Goal: Find contact information: Find contact information

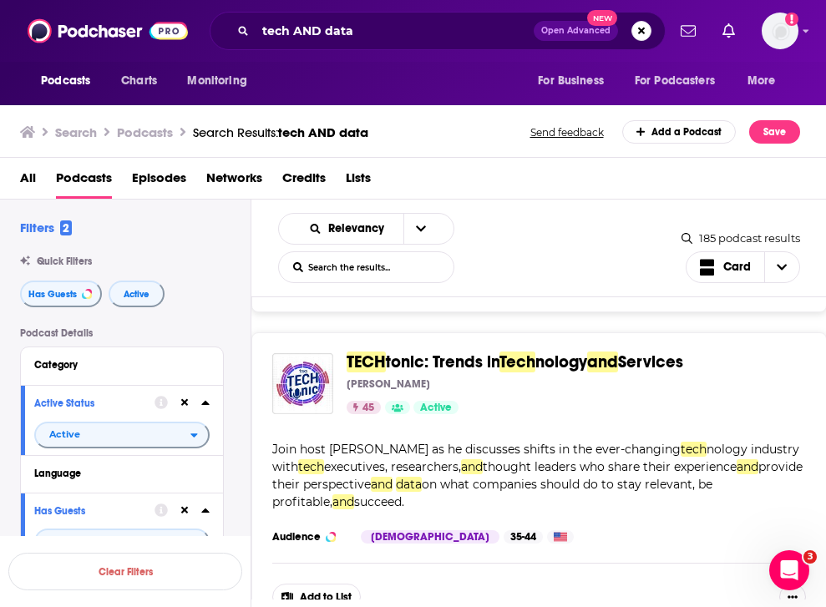
scroll to position [2186, 0]
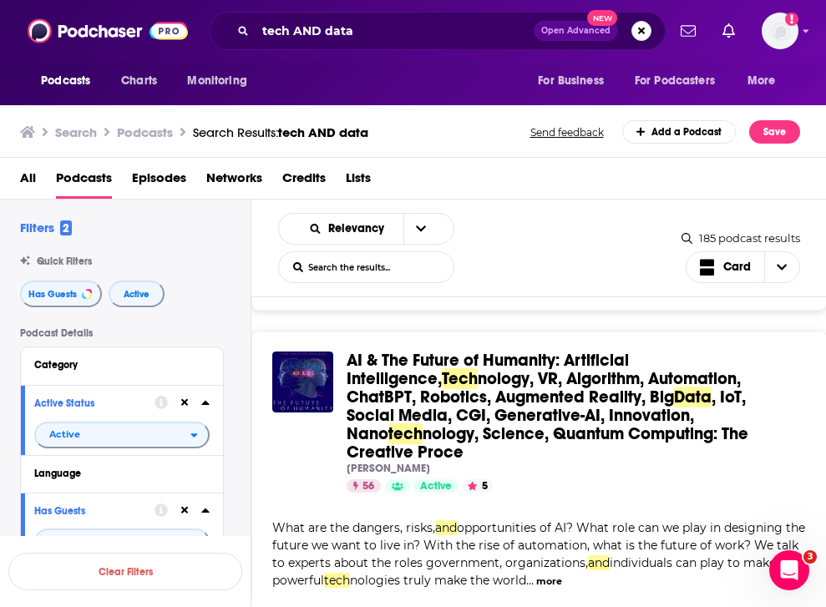
scroll to position [2506, 0]
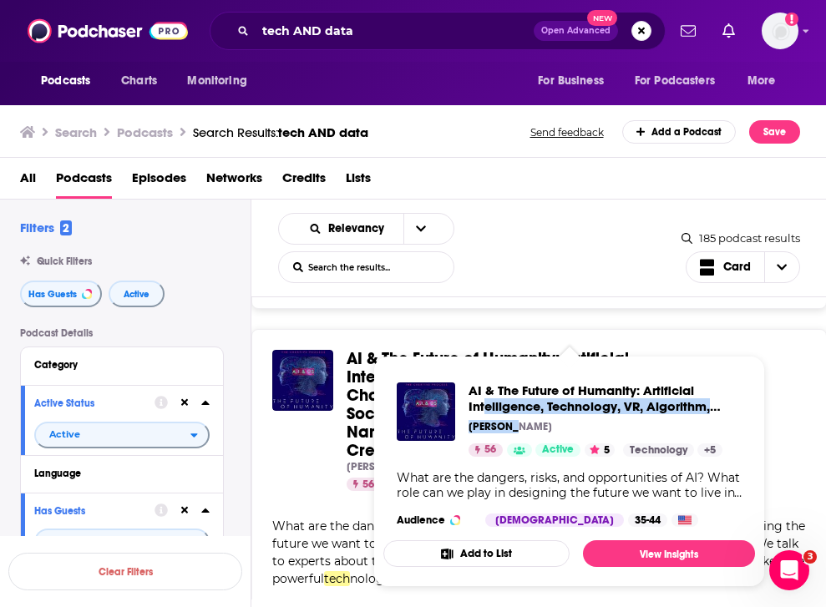
drag, startPoint x: 695, startPoint y: 436, endPoint x: 484, endPoint y: 407, distance: 212.4
click at [484, 407] on div "AI & The Future of Humanity: Artificial Intelligence, Technology, VR, Algorithm…" at bounding box center [604, 419] width 273 height 74
click at [798, 443] on div "AI & The Future of Humanity: Artificial Intelligence, Tech nology, VR, Algorith…" at bounding box center [538, 420] width 533 height 141
drag, startPoint x: 758, startPoint y: 437, endPoint x: 415, endPoint y: 391, distance: 346.3
click at [415, 391] on div "Podcasts Charts Monitoring tech AND data Open Advanced New For Business For Pod…" at bounding box center [413, 303] width 826 height 607
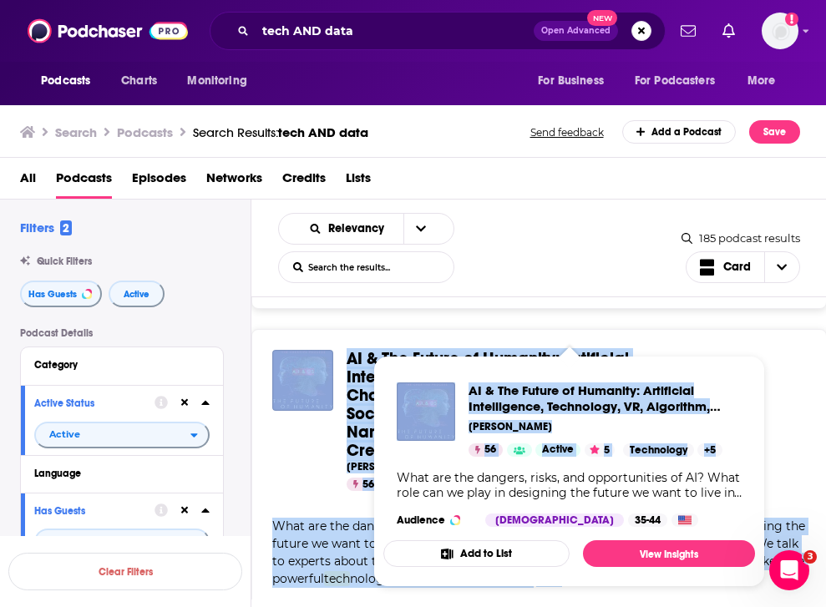
drag, startPoint x: 337, startPoint y: 344, endPoint x: 758, endPoint y: 453, distance: 434.6
click at [758, 453] on div "Podcasts Charts Monitoring tech AND data Open Advanced New For Business For Pod…" at bounding box center [413, 303] width 826 height 607
click at [775, 460] on div "Mia Funk" at bounding box center [569, 466] width 446 height 13
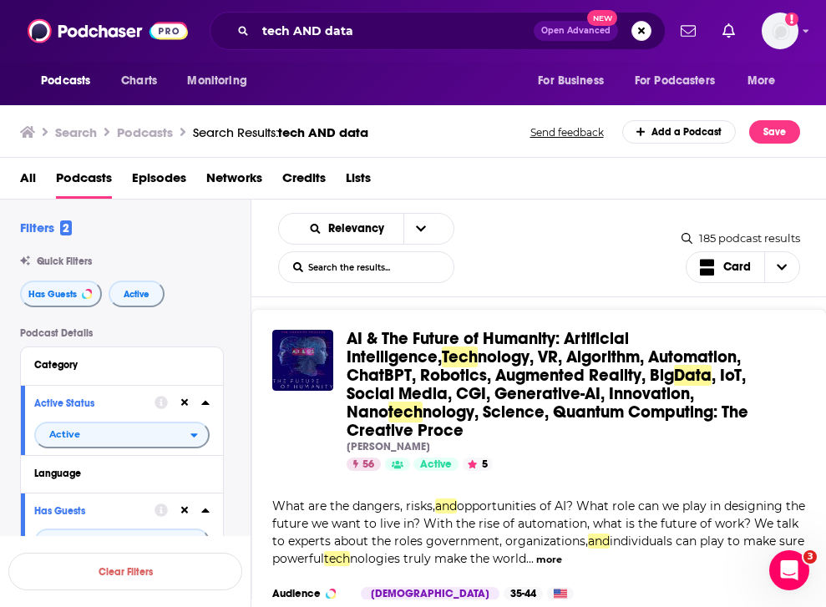
scroll to position [2527, 0]
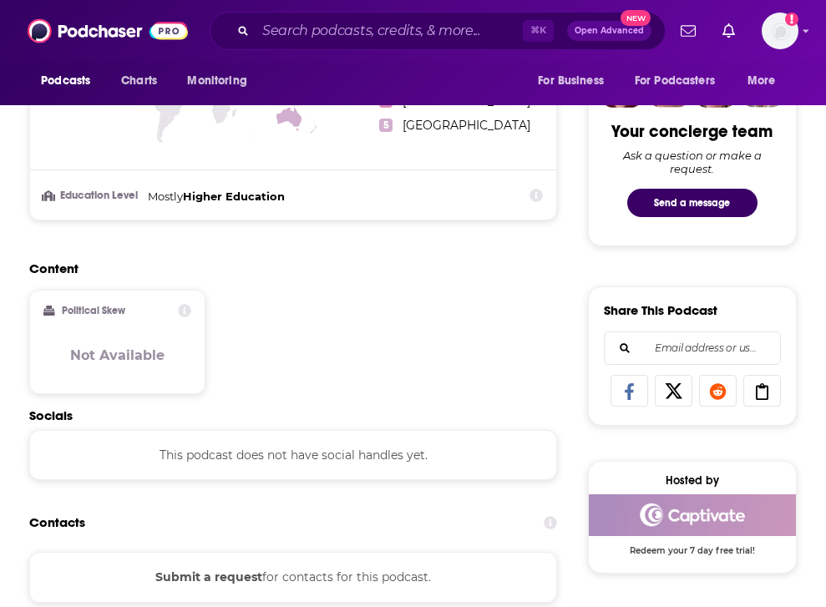
scroll to position [815, 0]
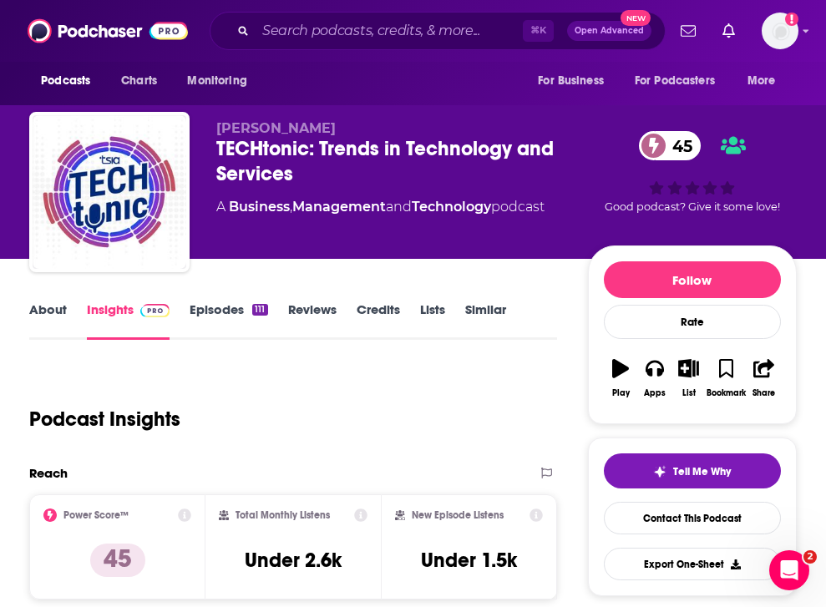
click at [52, 314] on link "About" at bounding box center [48, 320] width 38 height 38
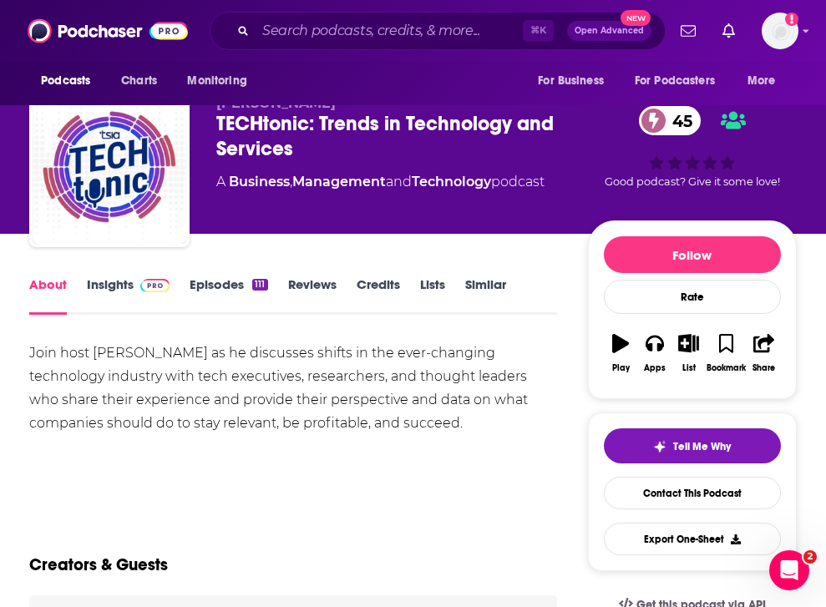
scroll to position [27, 0]
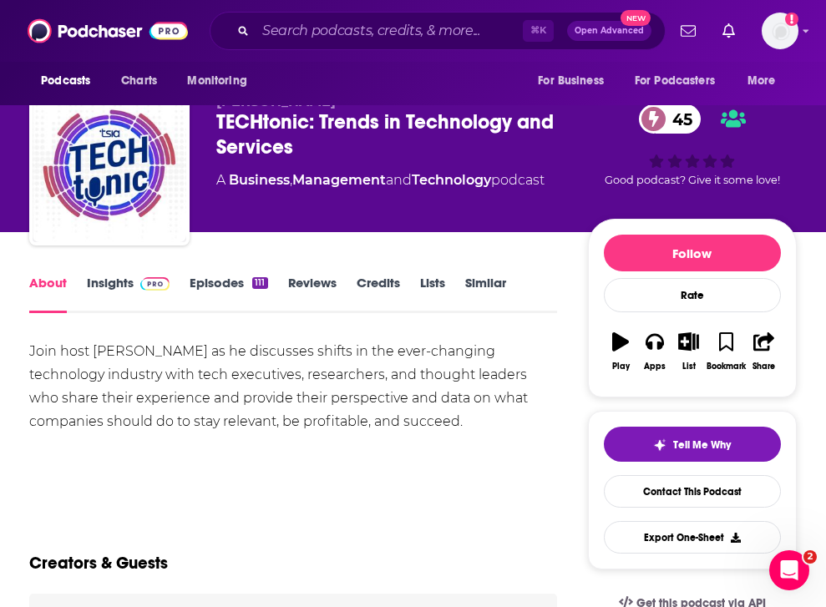
click at [105, 282] on link "Insights" at bounding box center [128, 294] width 83 height 38
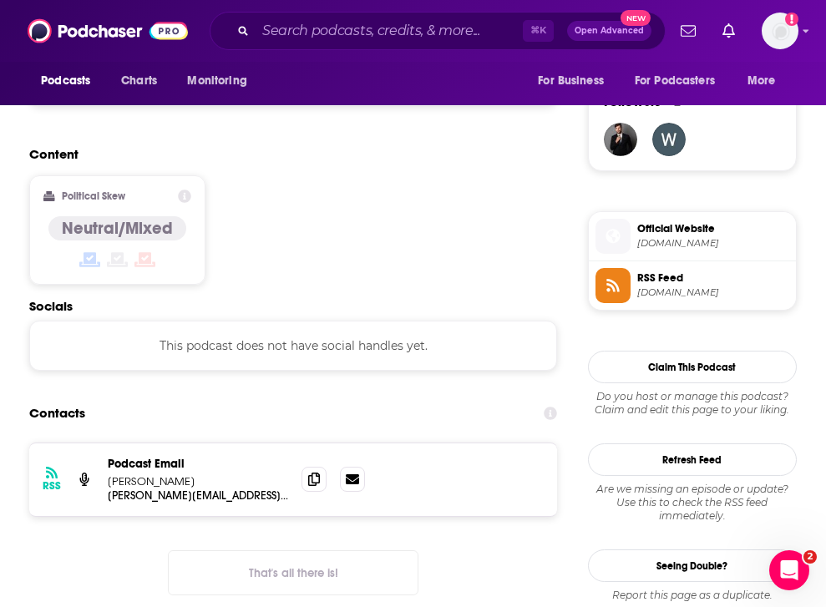
scroll to position [1207, 0]
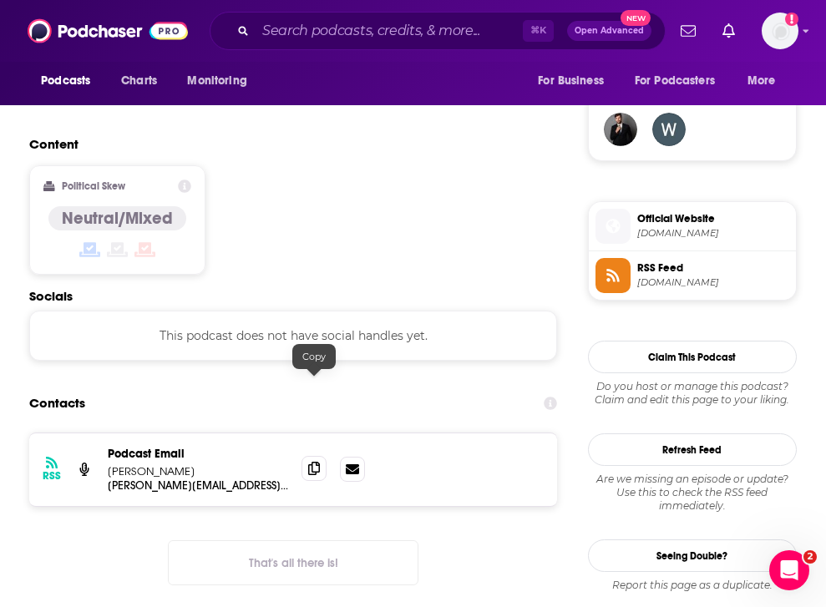
click at [309, 462] on icon at bounding box center [314, 468] width 12 height 13
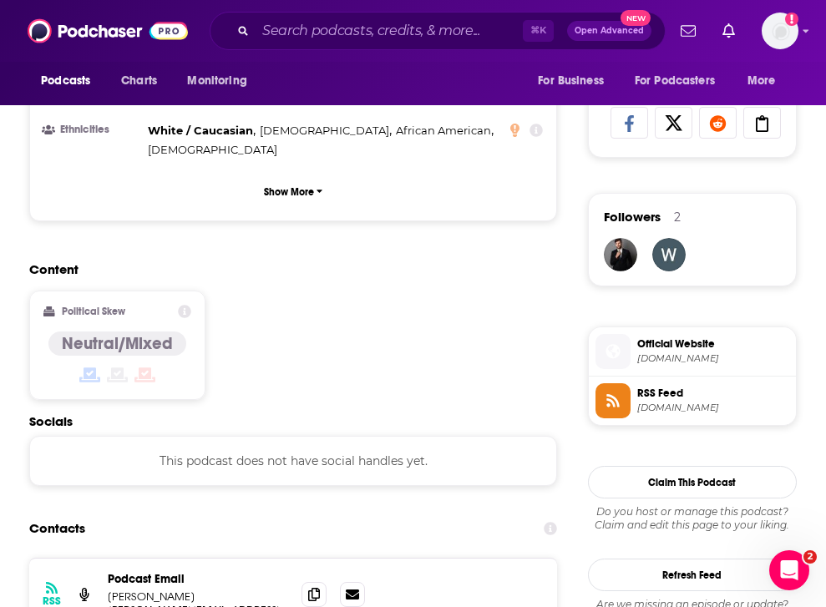
scroll to position [1100, 0]
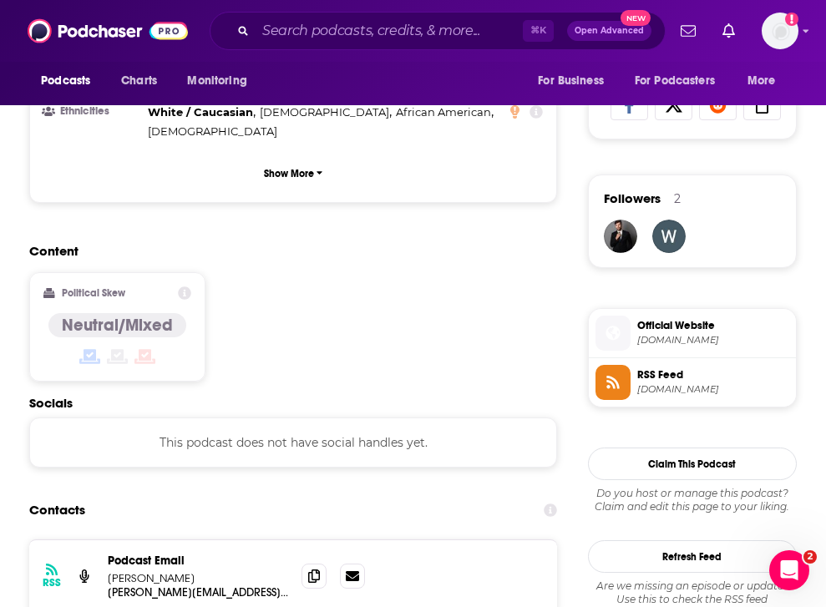
click at [686, 331] on span "Official Website" at bounding box center [713, 325] width 152 height 15
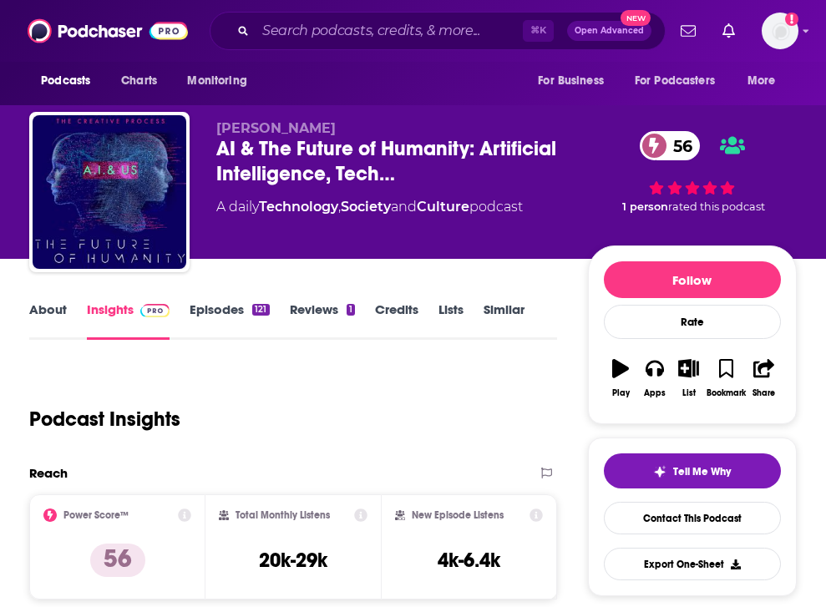
click at [42, 306] on link "About" at bounding box center [48, 320] width 38 height 38
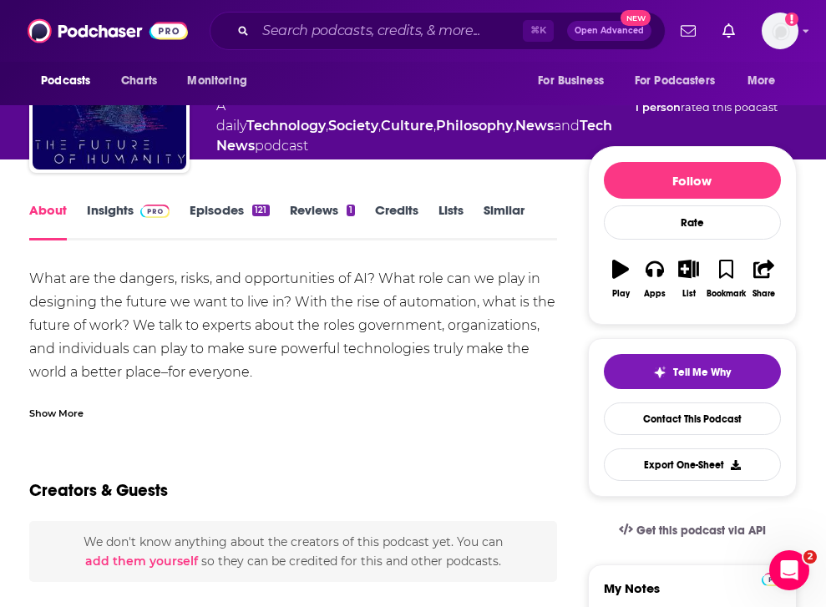
scroll to position [113, 0]
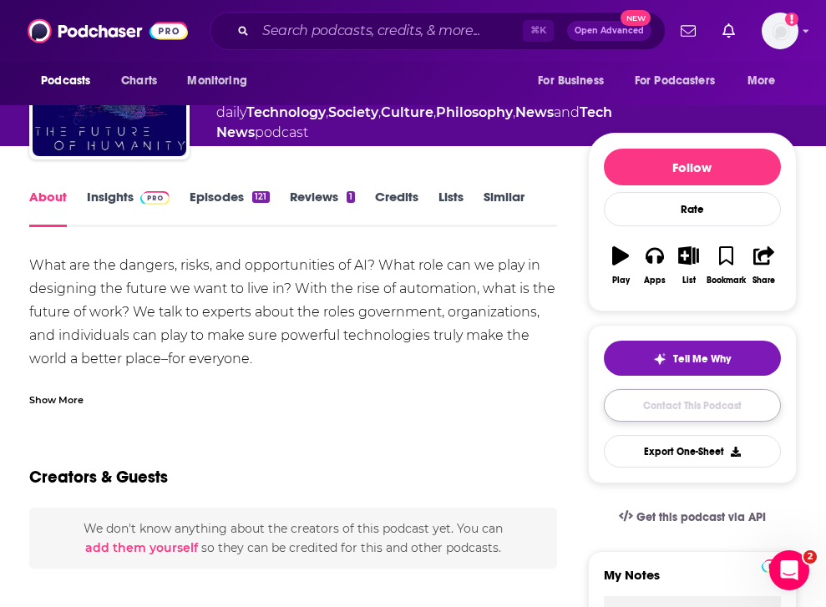
click at [723, 414] on link "Contact This Podcast" at bounding box center [692, 405] width 177 height 33
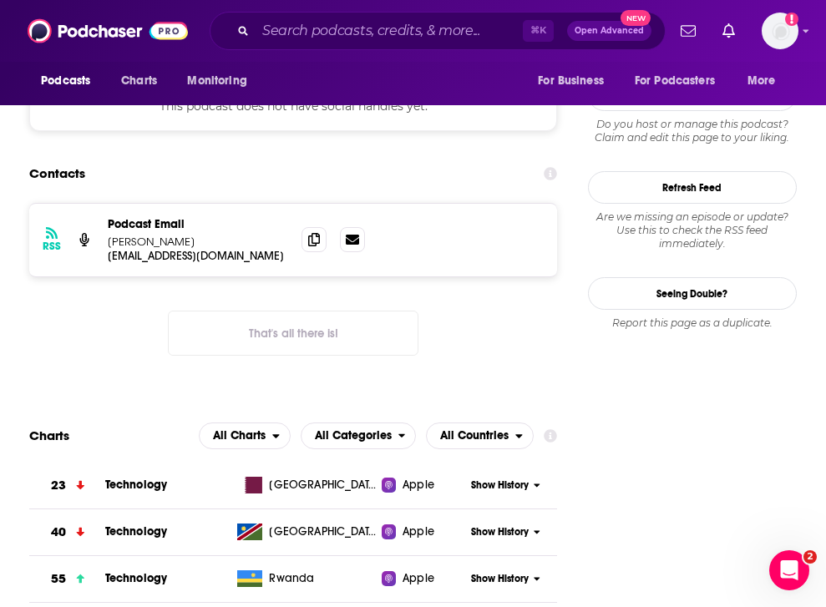
scroll to position [1435, 0]
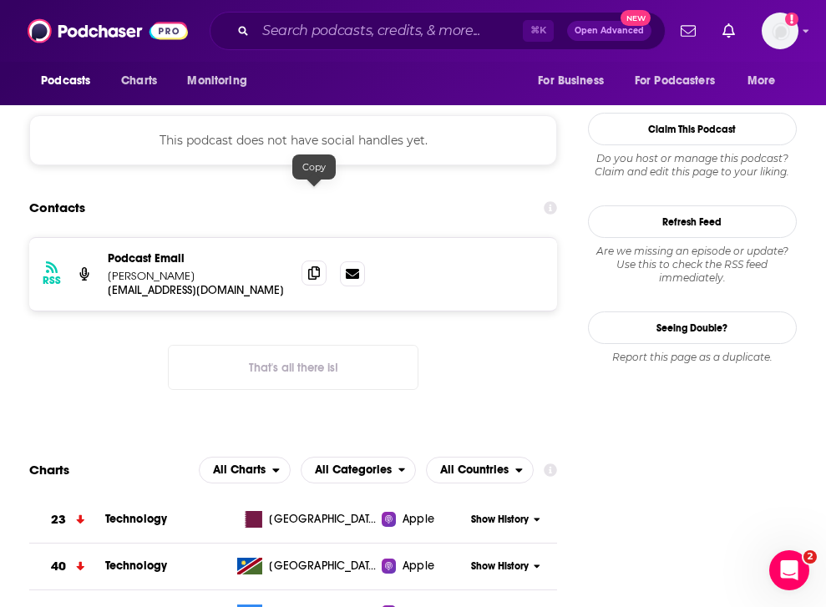
click at [316, 266] on icon at bounding box center [314, 272] width 12 height 13
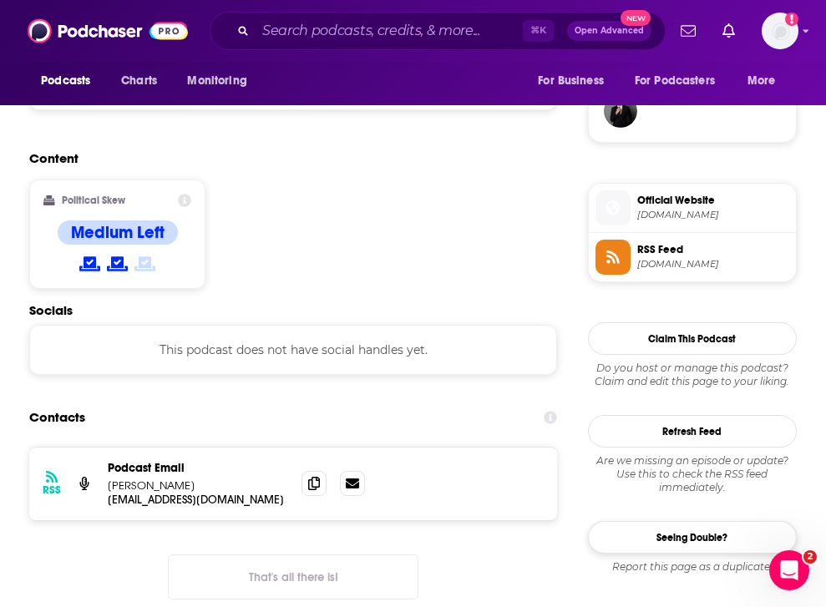
scroll to position [1225, 0]
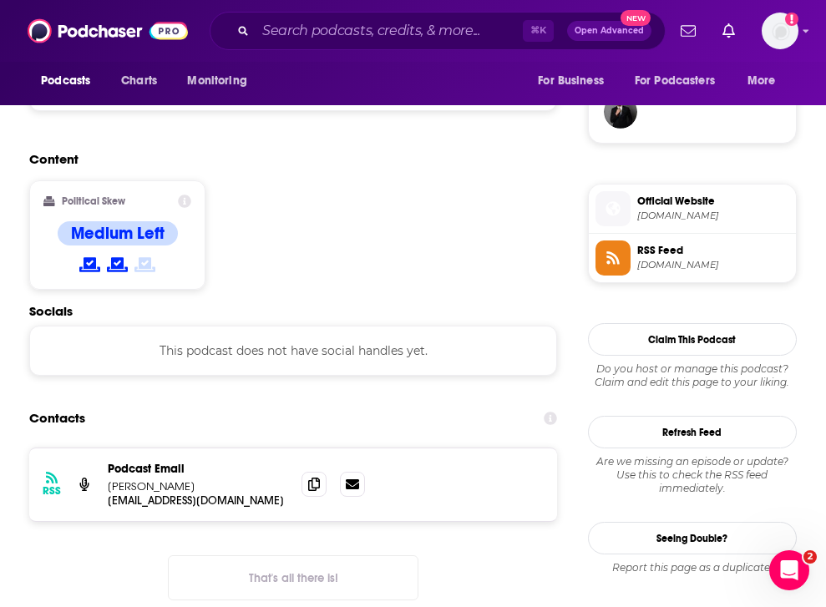
click at [682, 215] on span "creativeprocess.info" at bounding box center [713, 216] width 152 height 13
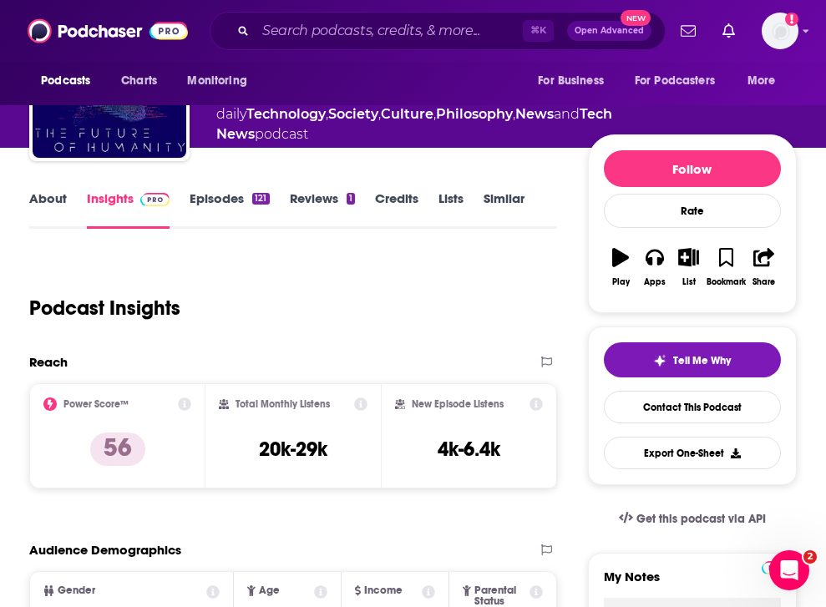
scroll to position [124, 0]
